Goal: Task Accomplishment & Management: Use online tool/utility

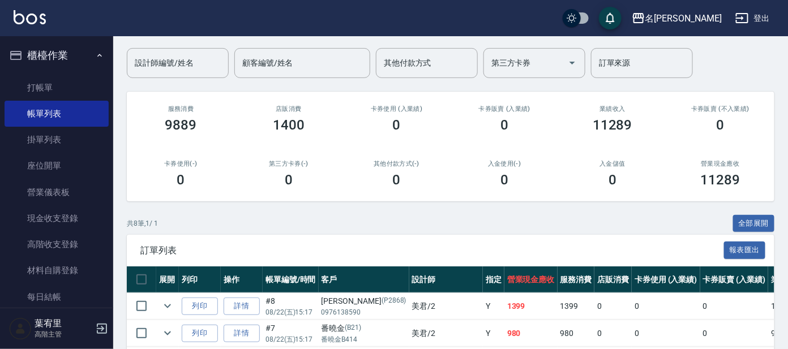
scroll to position [283, 0]
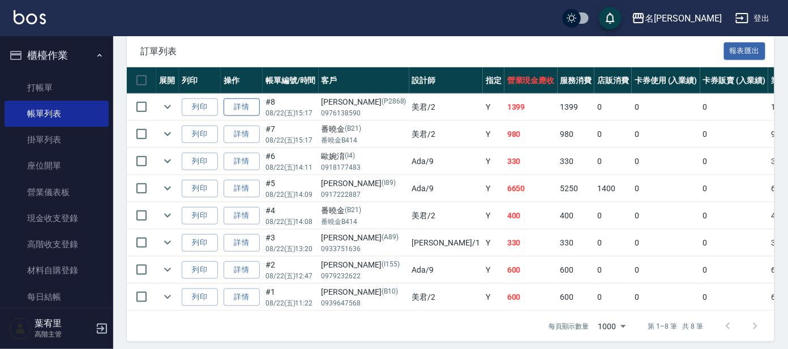
click at [239, 101] on link "詳情" at bounding box center [242, 108] width 36 height 18
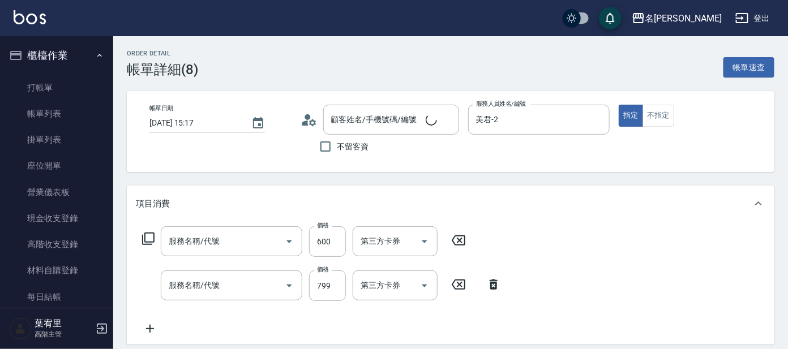
type input "[DATE] 15:17"
type input "美君-2"
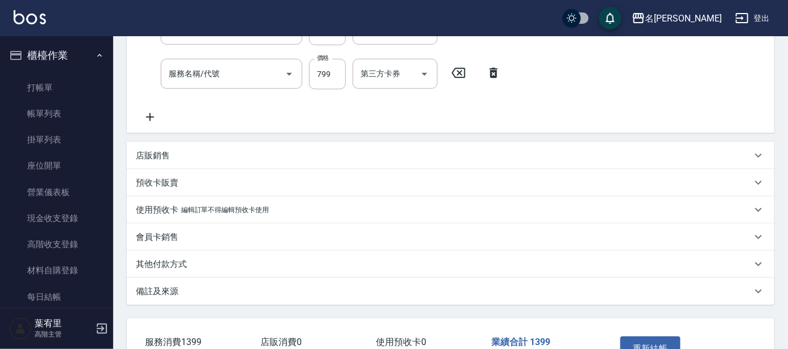
type input "[PERSON_NAME]/0976138590/P2868"
type input "剪髮 講師級設計師(300)"
type input "頭皮淨化療程(101)"
click at [148, 113] on icon at bounding box center [150, 117] width 28 height 14
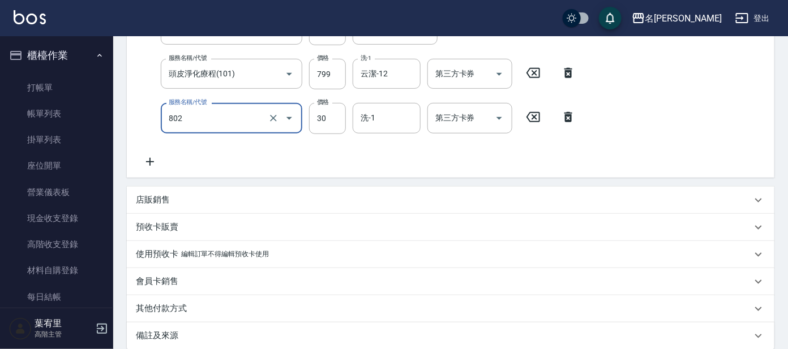
type input "潤絲(802)"
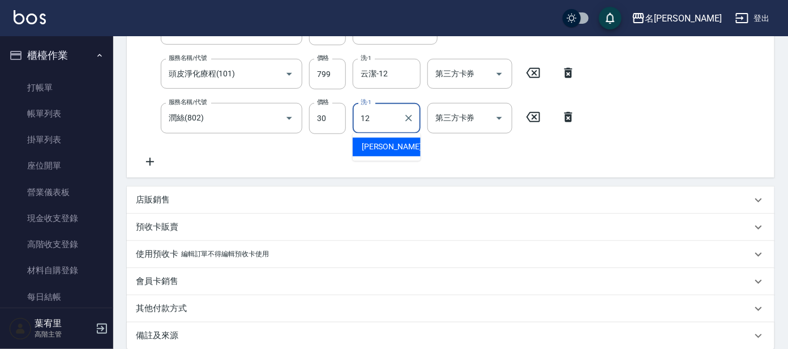
type input "云潔-12"
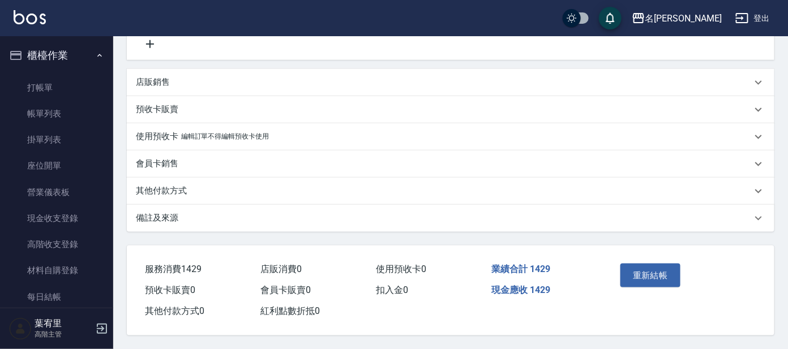
scroll to position [331, 0]
click at [655, 271] on button "重新結帳" at bounding box center [651, 276] width 60 height 24
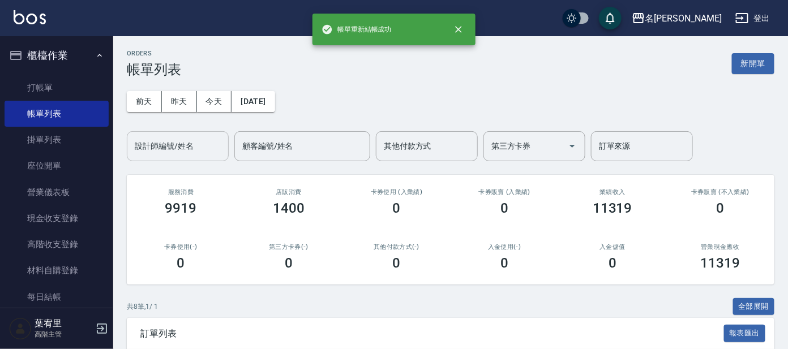
click at [179, 157] on div "設計師編號/姓名" at bounding box center [178, 146] width 102 height 30
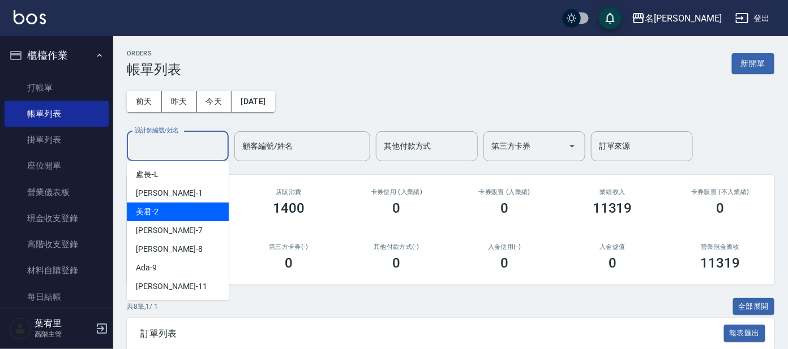
click at [165, 208] on div "美君 -2" at bounding box center [178, 212] width 102 height 19
type input "美君-2"
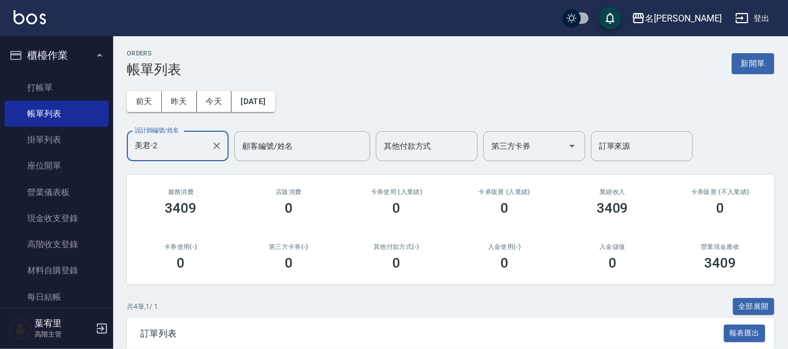
click at [88, 41] on button "櫃檯作業" at bounding box center [57, 55] width 104 height 29
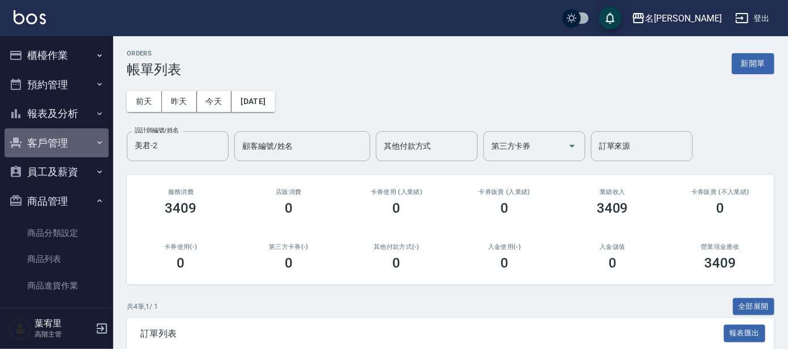
click at [70, 142] on button "客戶管理" at bounding box center [57, 143] width 104 height 29
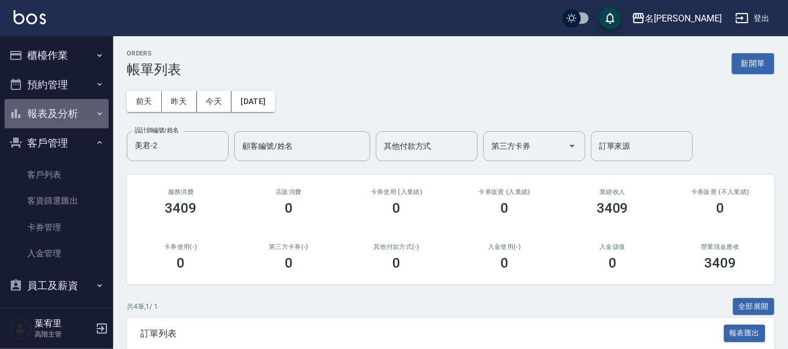
click at [76, 104] on button "報表及分析" at bounding box center [57, 113] width 104 height 29
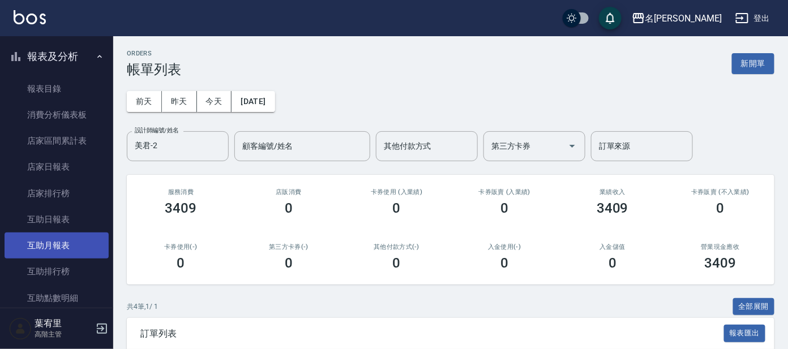
scroll to position [141, 0]
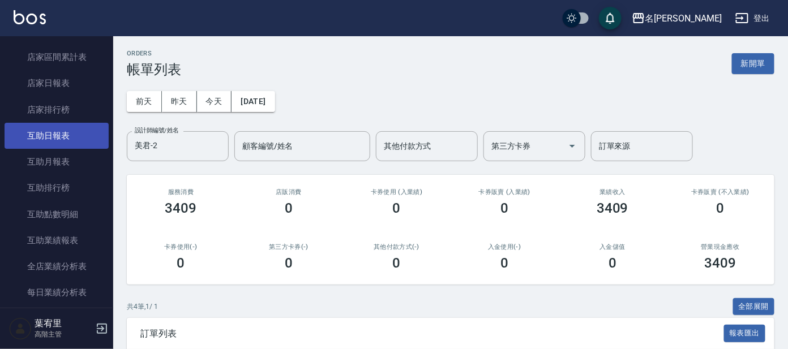
click at [72, 135] on link "互助日報表" at bounding box center [57, 136] width 104 height 26
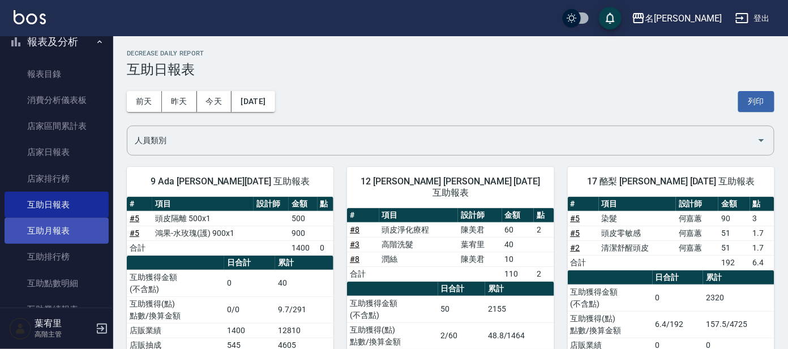
scroll to position [495, 0]
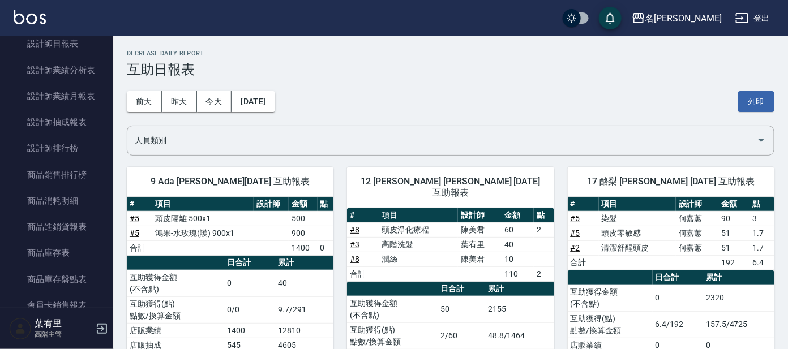
click at [82, 35] on div "名留[PERSON_NAME]出" at bounding box center [394, 18] width 788 height 36
click at [78, 43] on link "設計師日報表" at bounding box center [57, 44] width 104 height 26
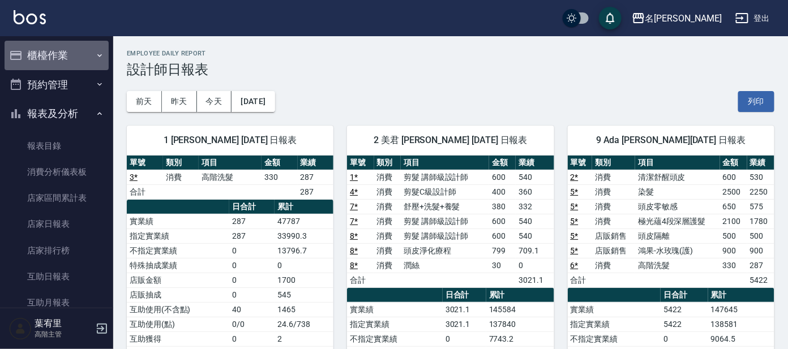
click at [66, 45] on button "櫃檯作業" at bounding box center [57, 55] width 104 height 29
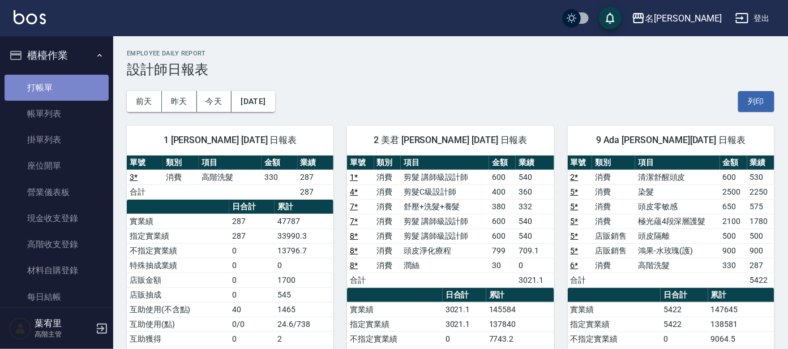
click at [60, 93] on link "打帳單" at bounding box center [57, 88] width 104 height 26
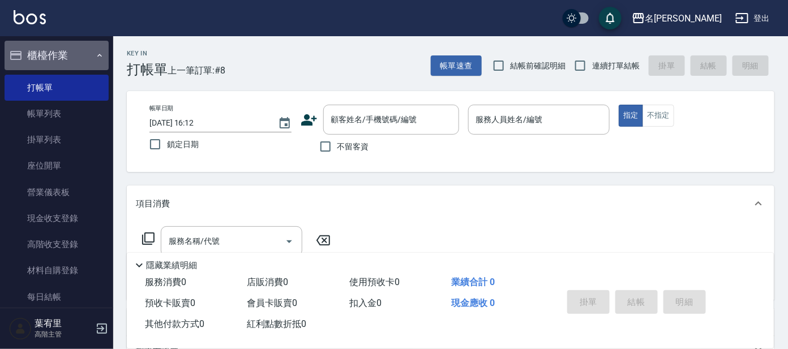
click at [95, 53] on icon "button" at bounding box center [99, 55] width 9 height 9
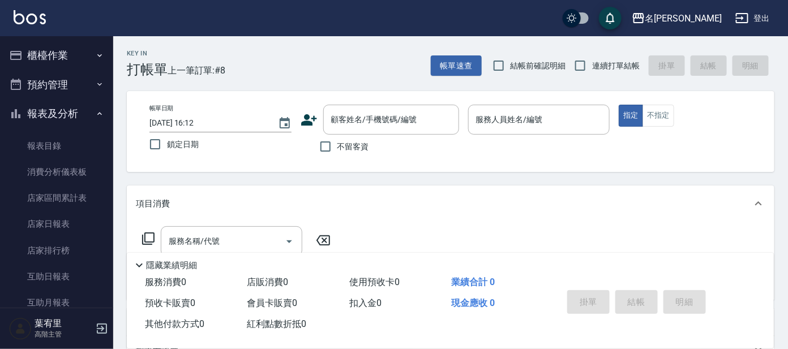
click at [88, 112] on button "報表及分析" at bounding box center [57, 113] width 104 height 29
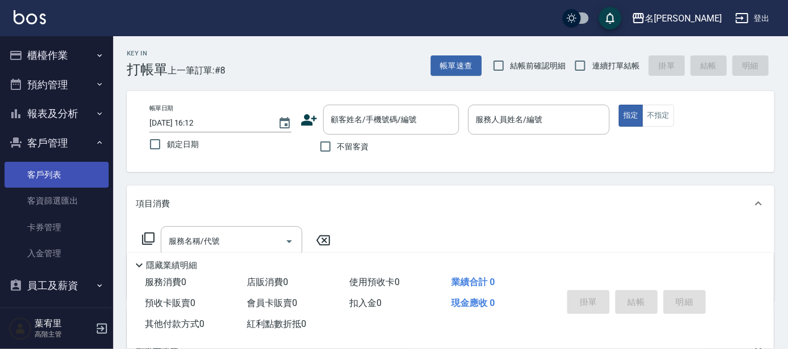
click at [79, 179] on link "客戶列表" at bounding box center [57, 175] width 104 height 26
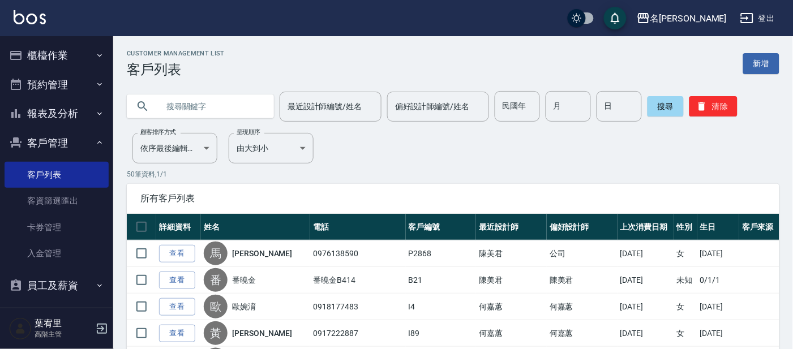
click at [202, 113] on input "text" at bounding box center [212, 106] width 106 height 31
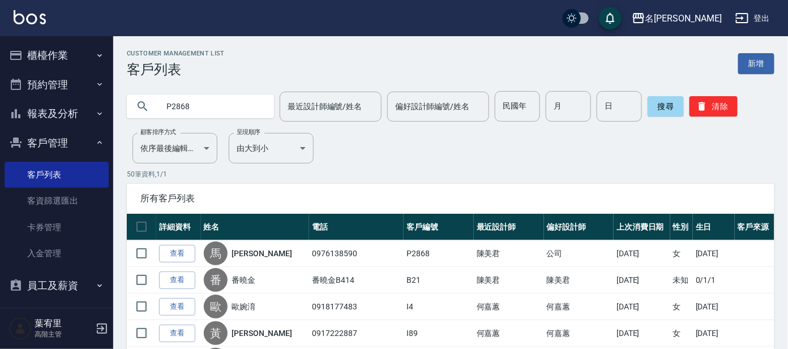
type input "P2868"
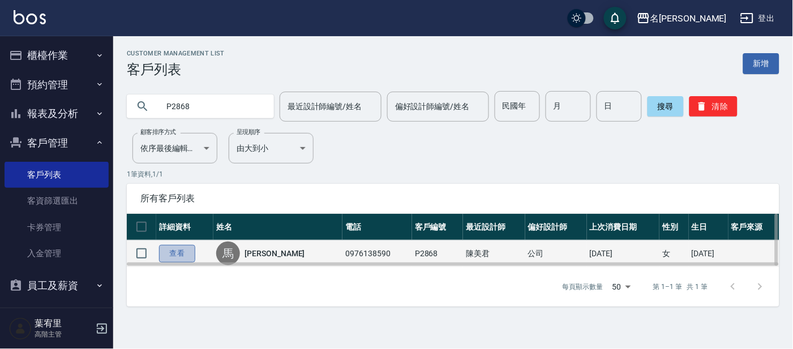
click at [182, 249] on link "查看" at bounding box center [177, 254] width 36 height 18
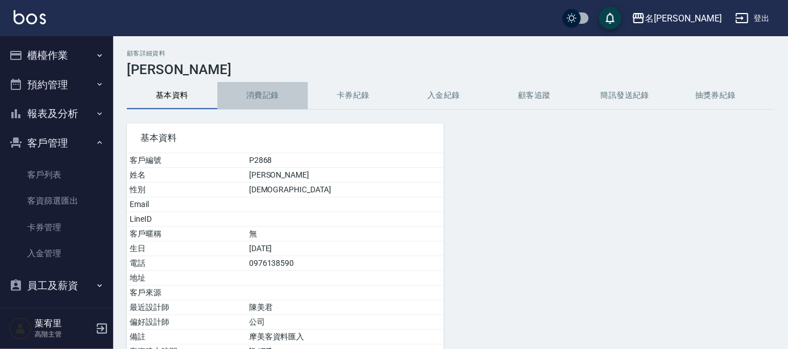
click at [274, 90] on button "消費記錄" at bounding box center [262, 95] width 91 height 27
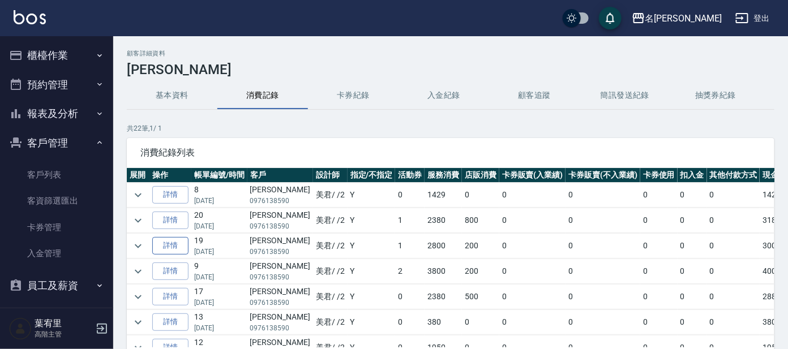
click at [172, 247] on link "詳情" at bounding box center [170, 246] width 36 height 18
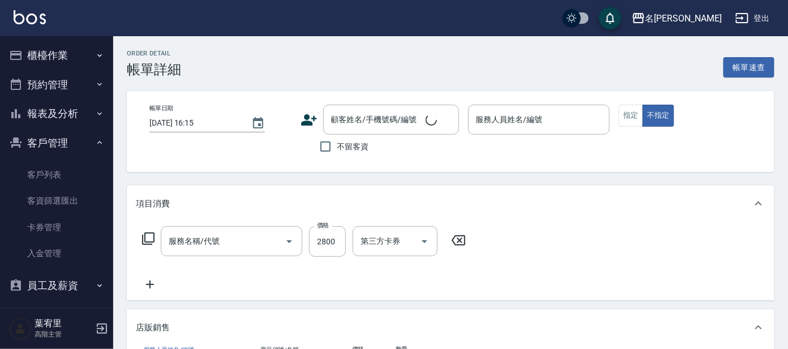
scroll to position [20, 0]
type input "[DATE] 18:26"
type input "美君-2"
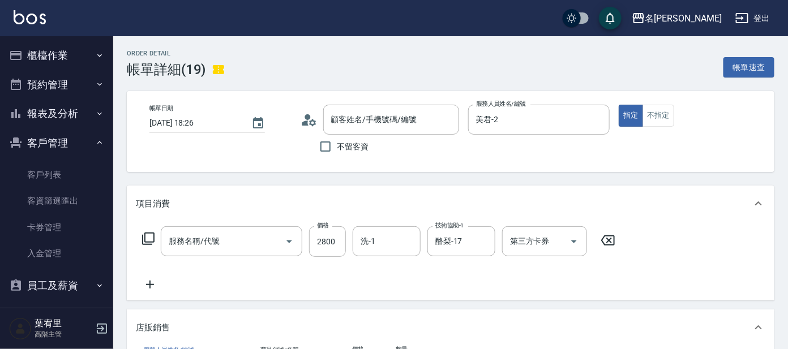
scroll to position [0, 0]
type input "空氣燙髮(200)"
type input "[PERSON_NAME]/0976138590/P2868"
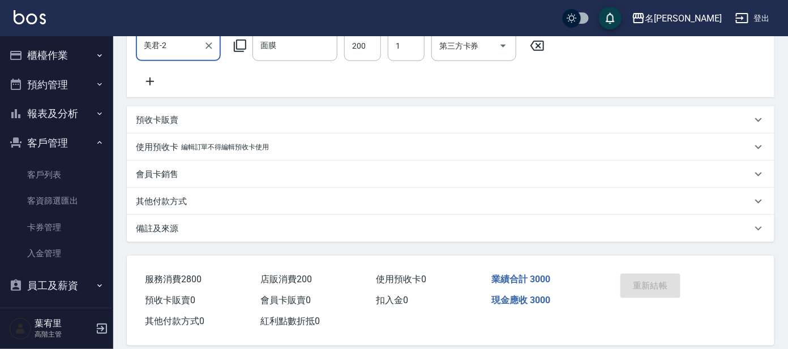
scroll to position [343, 0]
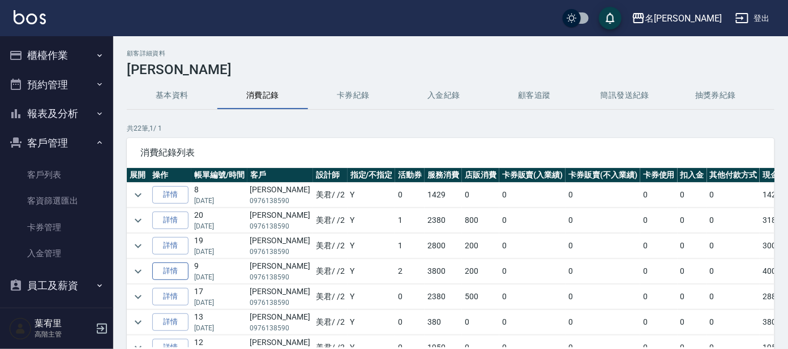
click at [178, 270] on link "詳情" at bounding box center [170, 272] width 36 height 18
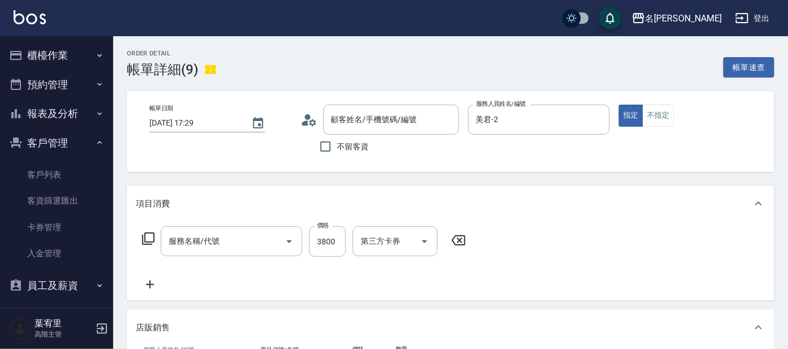
type input "[DATE] 17:29"
type input "美君-2"
type input "[PERSON_NAME]/0976138590/P2868"
type input "調配燙(208)"
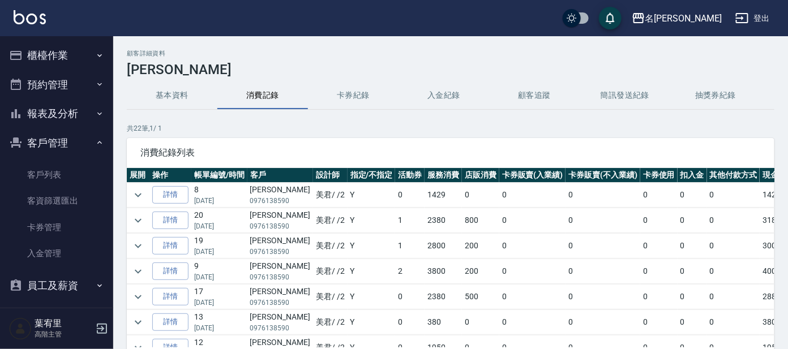
click at [31, 49] on button "櫃檯作業" at bounding box center [57, 55] width 104 height 29
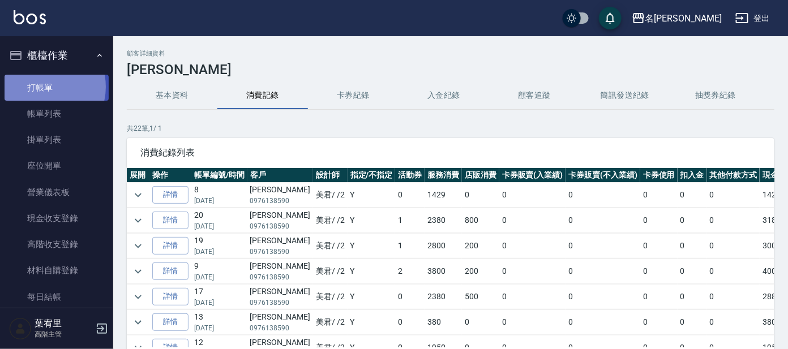
click at [41, 87] on link "打帳單" at bounding box center [57, 88] width 104 height 26
